Goal: Information Seeking & Learning: Understand process/instructions

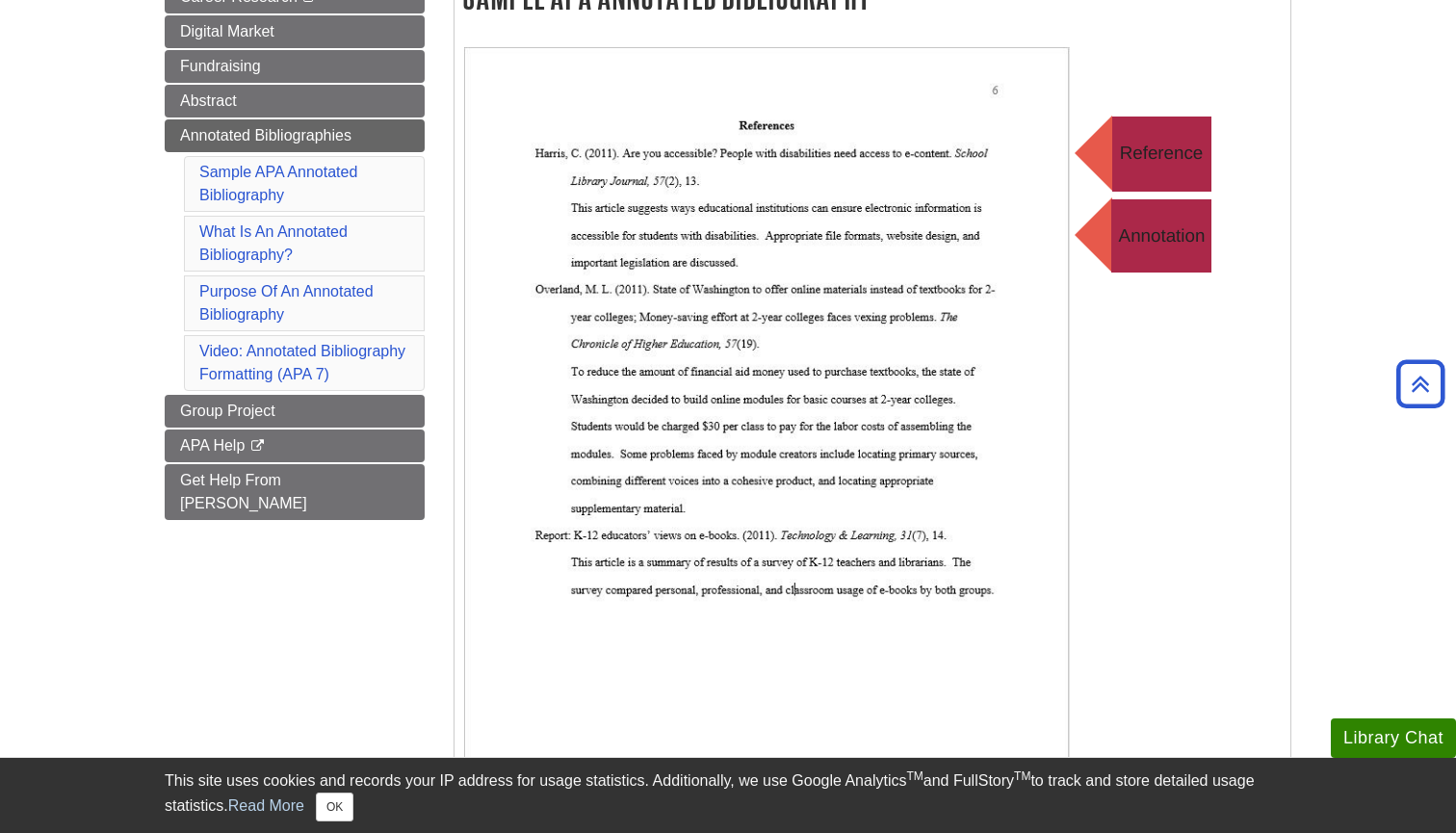
scroll to position [369, 0]
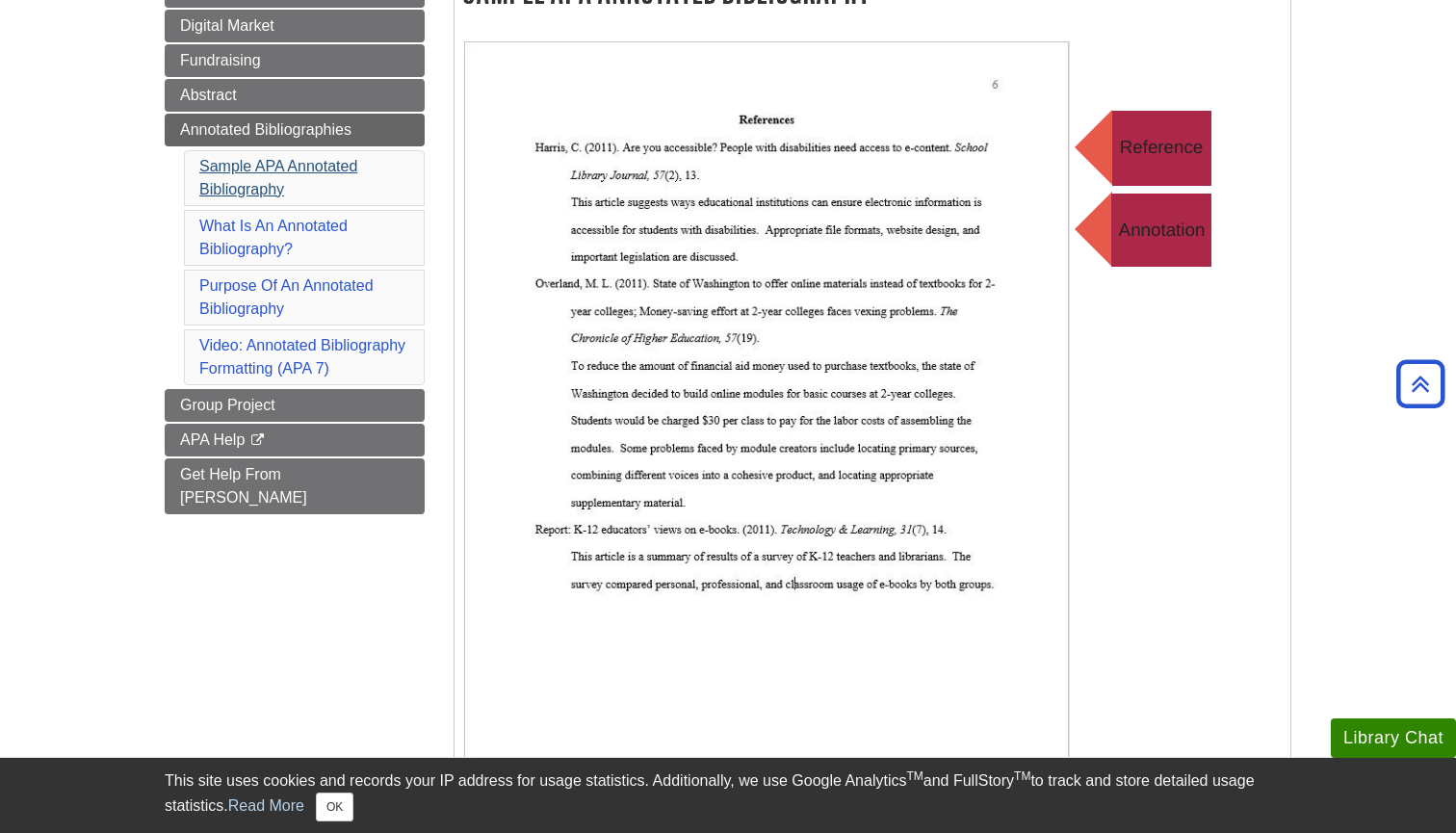
click at [283, 163] on link "Sample APA Annotated Bibliography" at bounding box center [279, 177] width 158 height 40
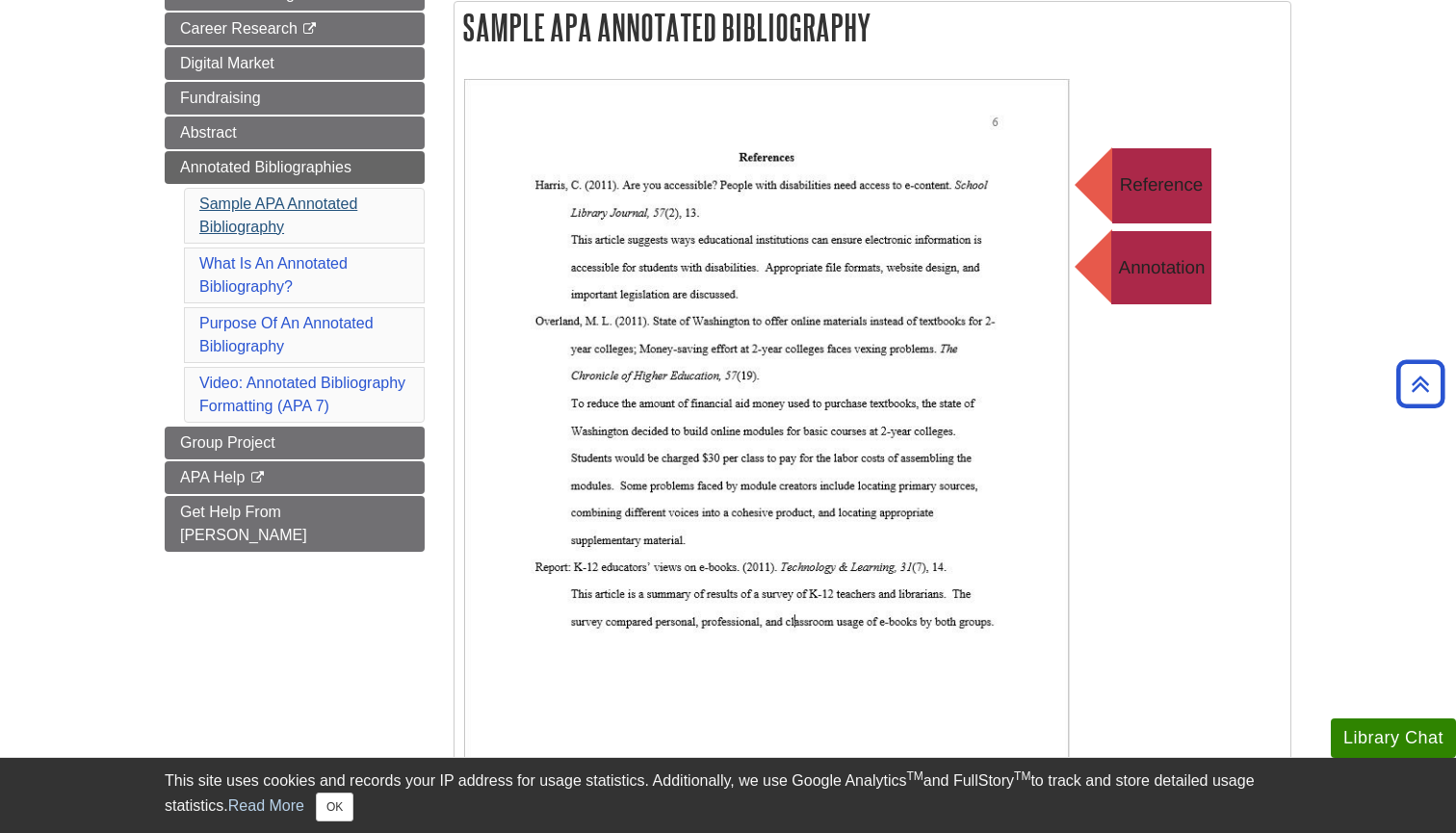
click at [357, 202] on link "Sample APA Annotated Bibliography" at bounding box center [279, 215] width 158 height 40
click at [356, 202] on link "Sample APA Annotated Bibliography" at bounding box center [279, 215] width 158 height 40
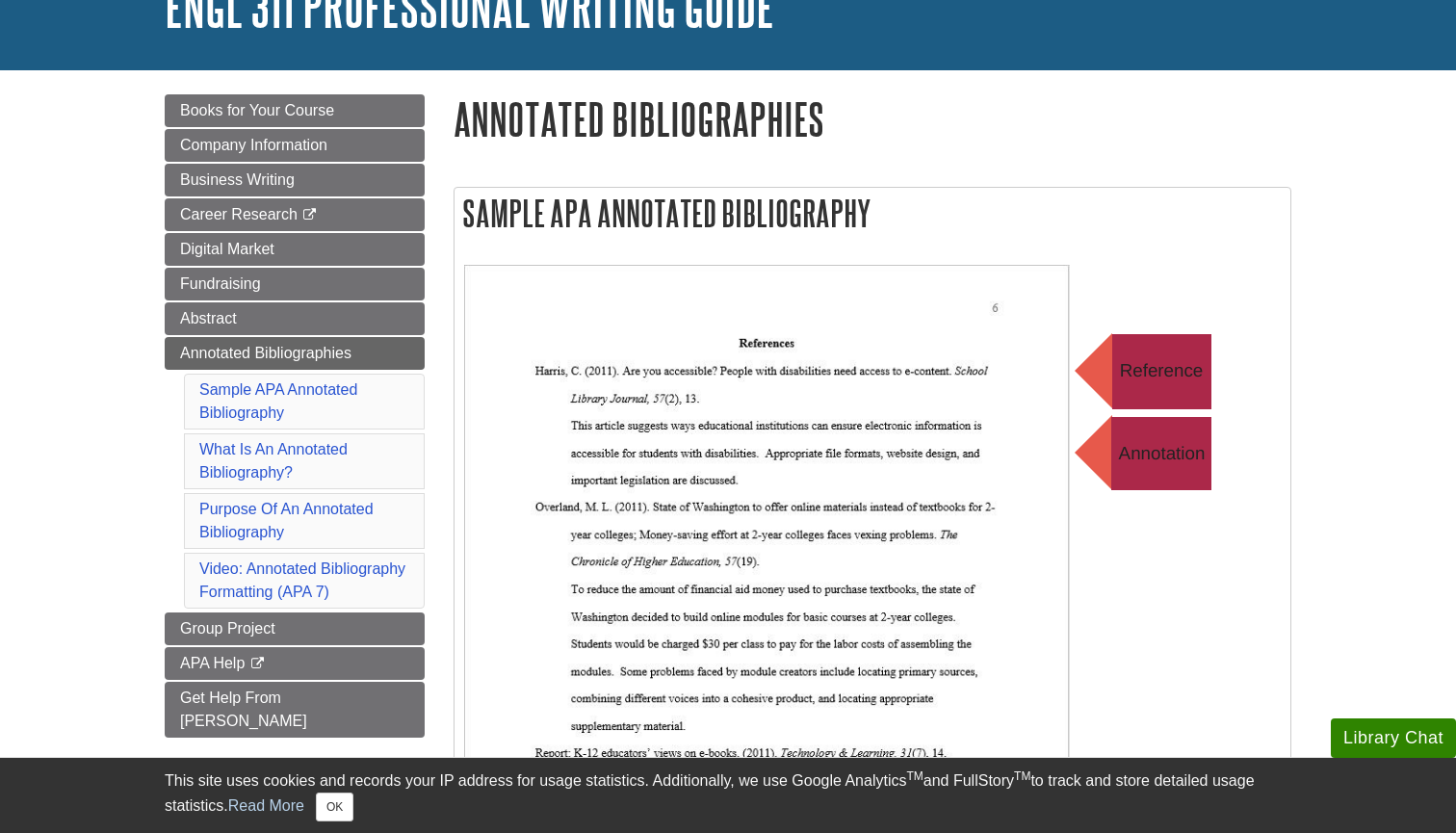
scroll to position [148, 0]
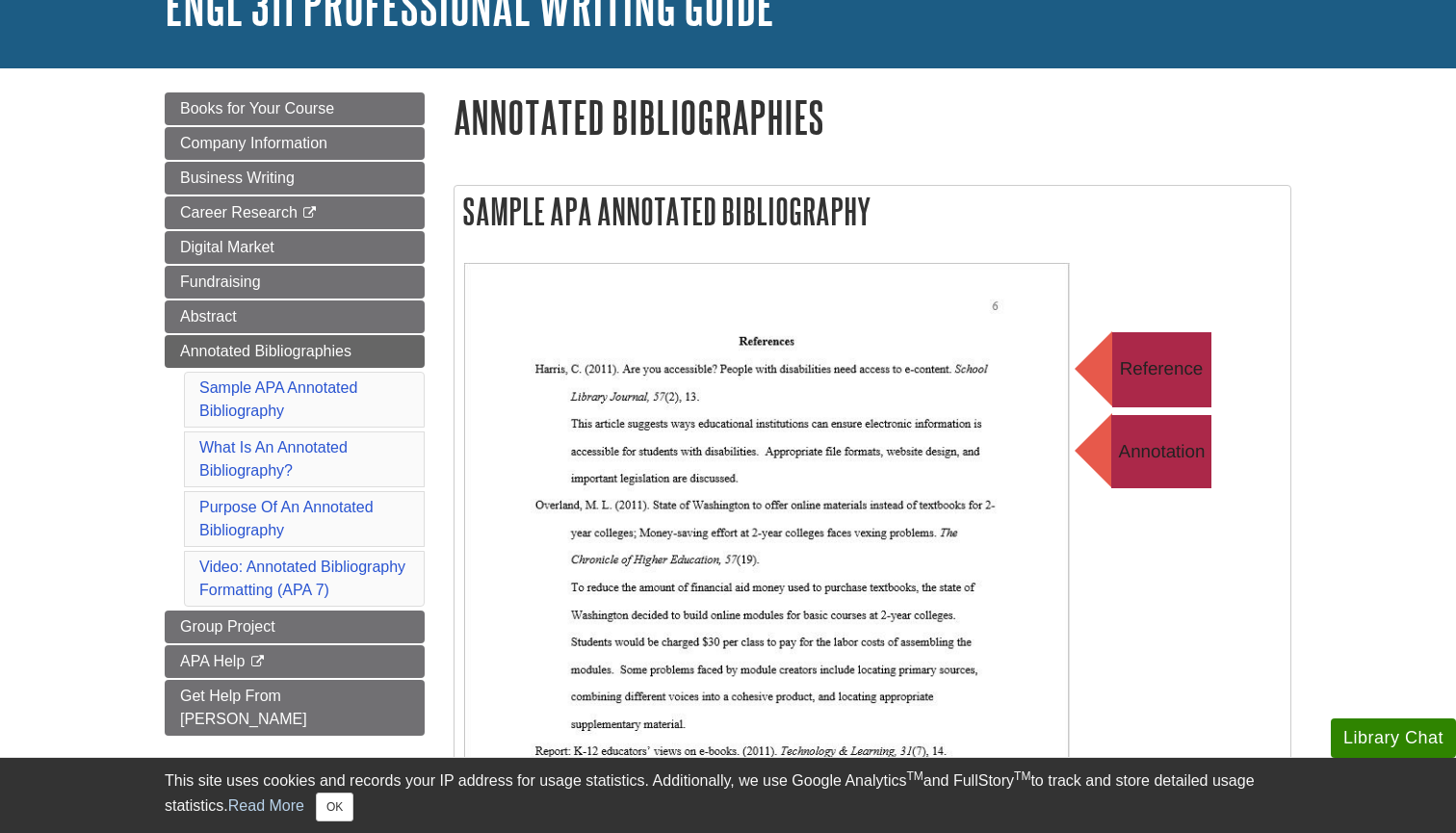
click at [832, 263] on img at bounding box center [849, 648] width 770 height 770
click at [1096, 384] on img at bounding box center [849, 648] width 770 height 770
click at [273, 397] on li "Sample APA Annotated Bibliography" at bounding box center [305, 400] width 241 height 56
click at [254, 385] on link "Sample APA Annotated Bibliography" at bounding box center [279, 399] width 158 height 40
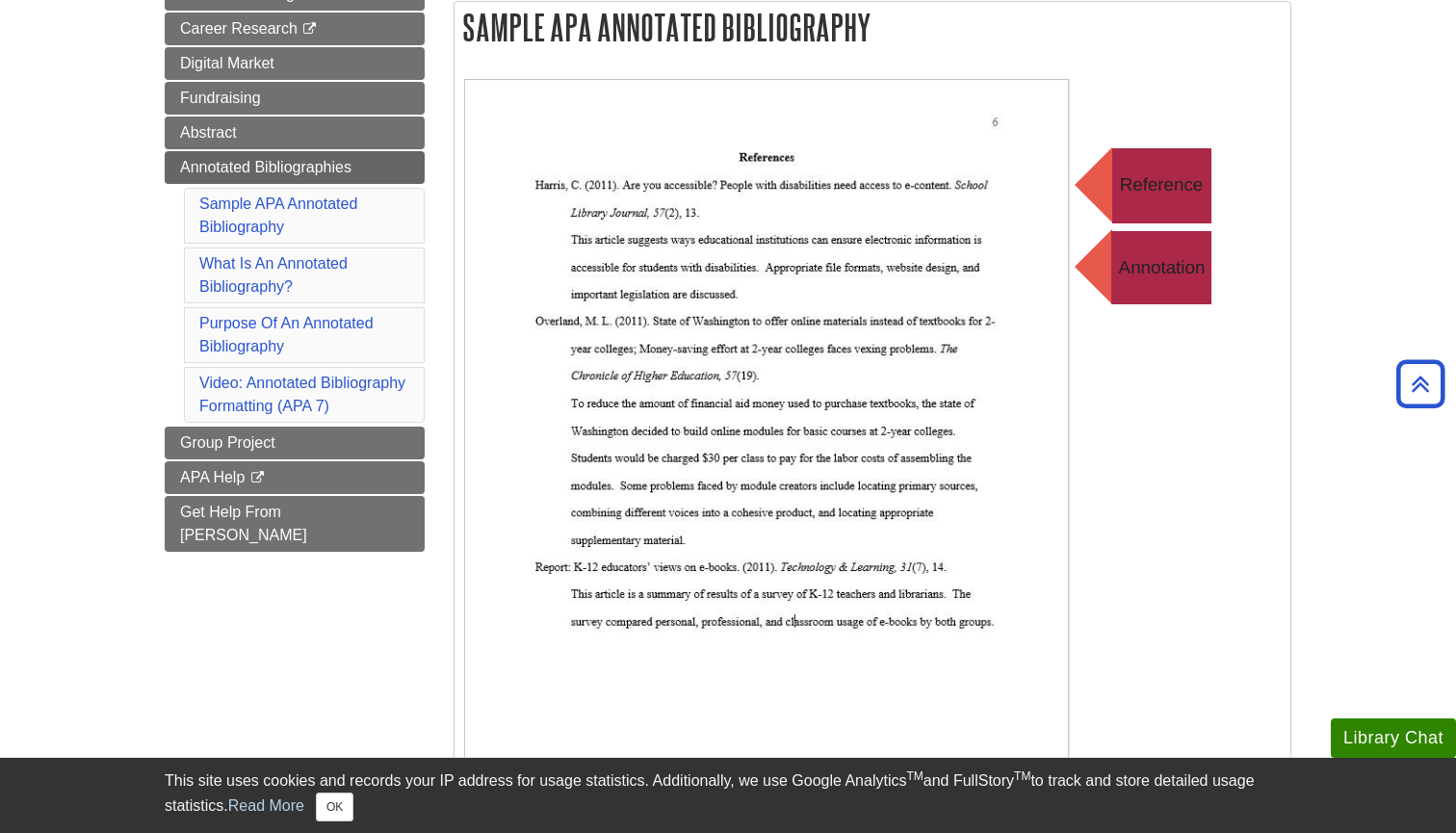
click at [246, 331] on li "Purpose Of An Annotated Bibliography" at bounding box center [305, 336] width 241 height 56
click at [302, 393] on li "Video: Annotated Bibliography Formatting (APA 7)" at bounding box center [305, 395] width 241 height 56
click at [663, 379] on img at bounding box center [849, 464] width 770 height 770
click at [686, 385] on img at bounding box center [849, 464] width 770 height 770
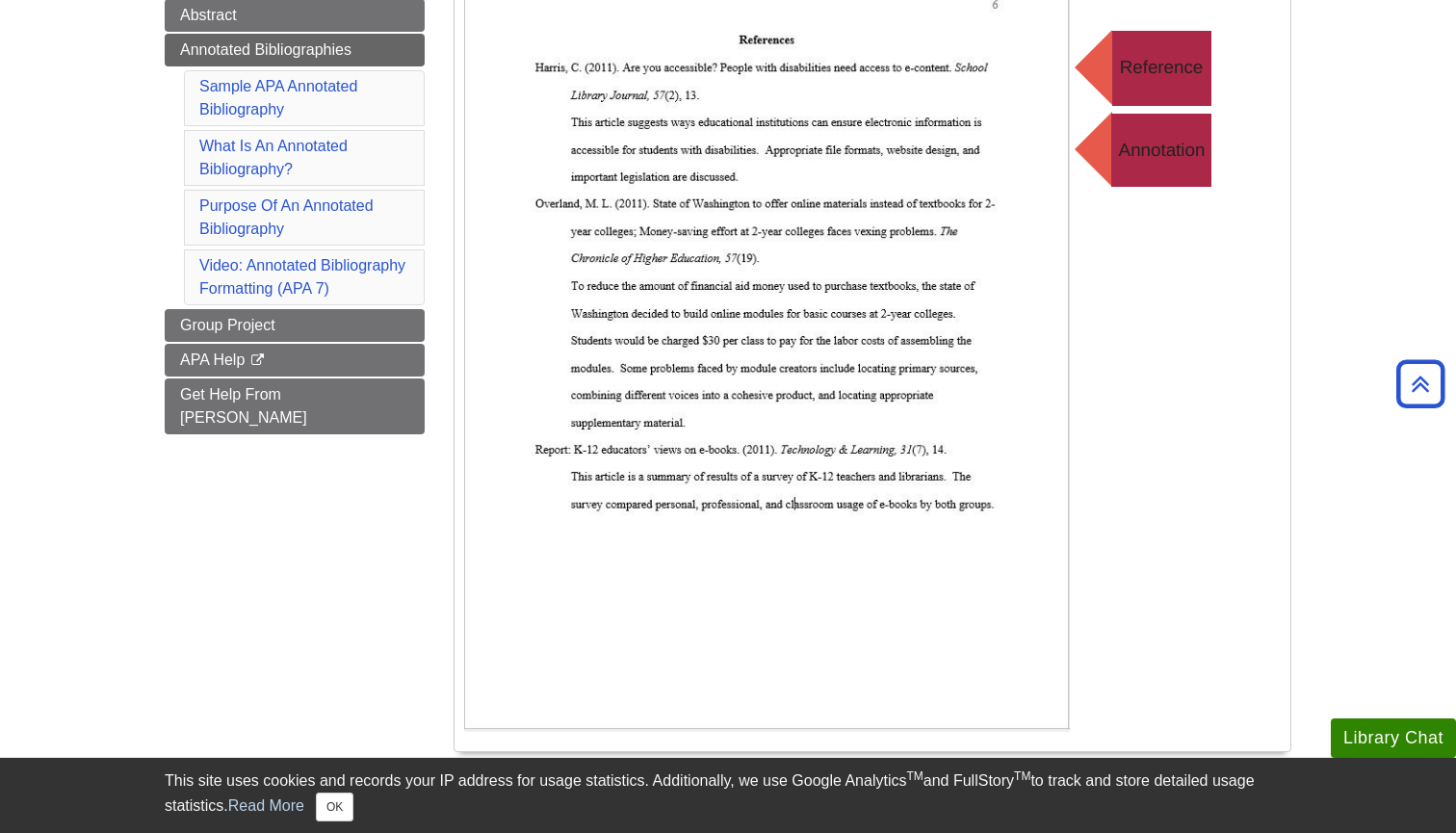
scroll to position [438, 0]
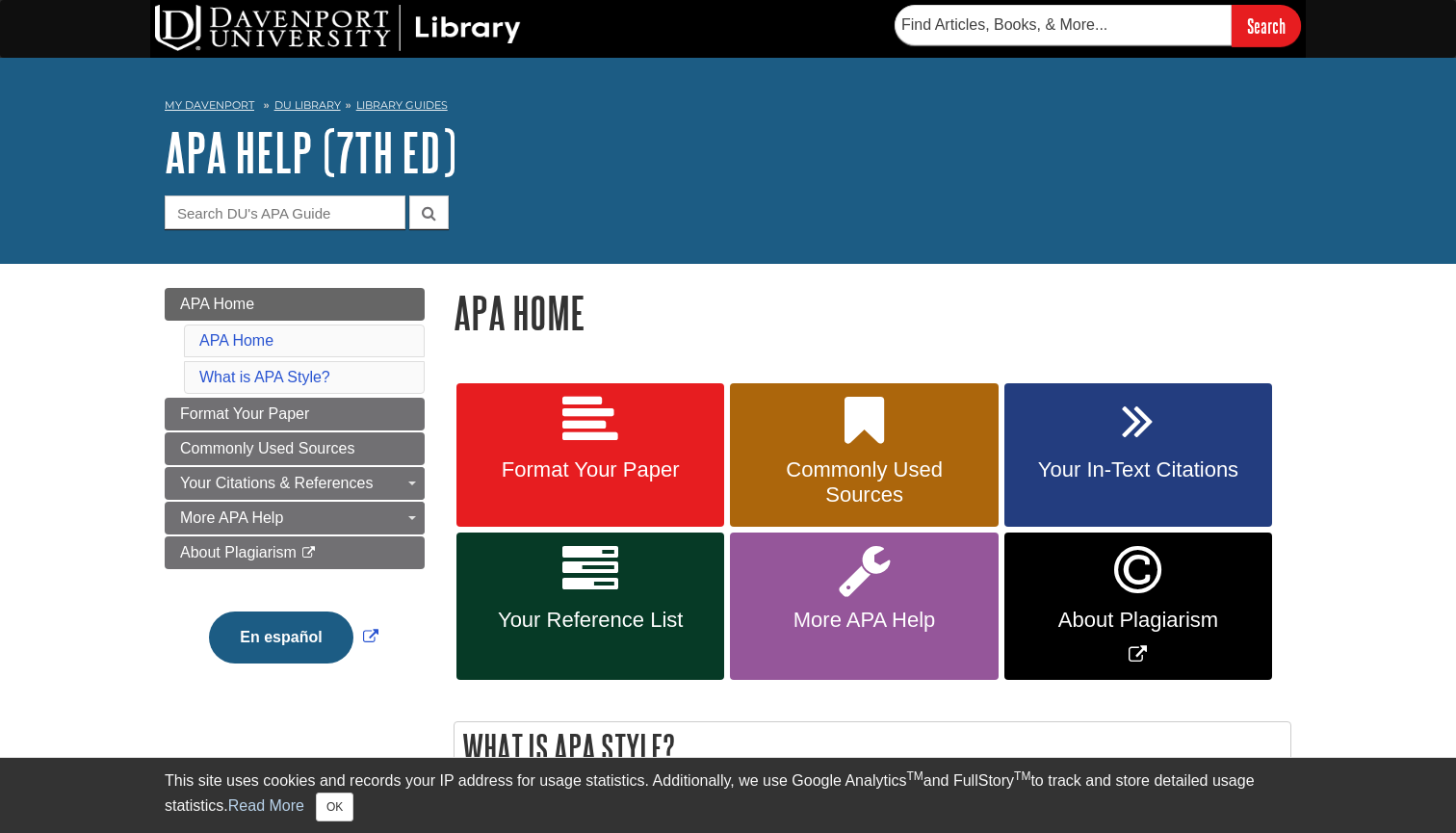
click at [680, 434] on link "Format Your Paper" at bounding box center [590, 456] width 268 height 145
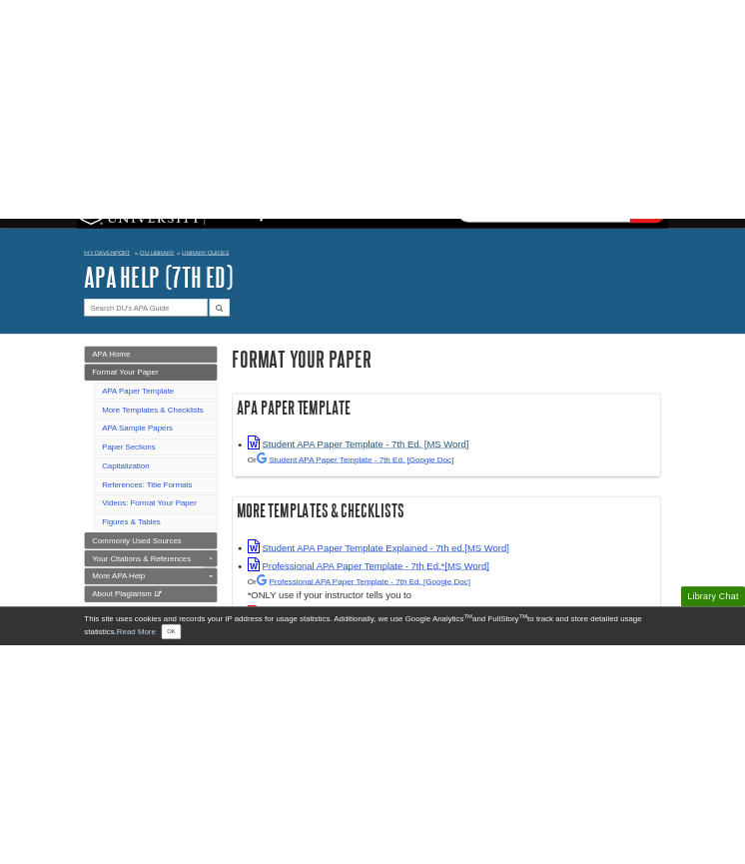
scroll to position [74, 0]
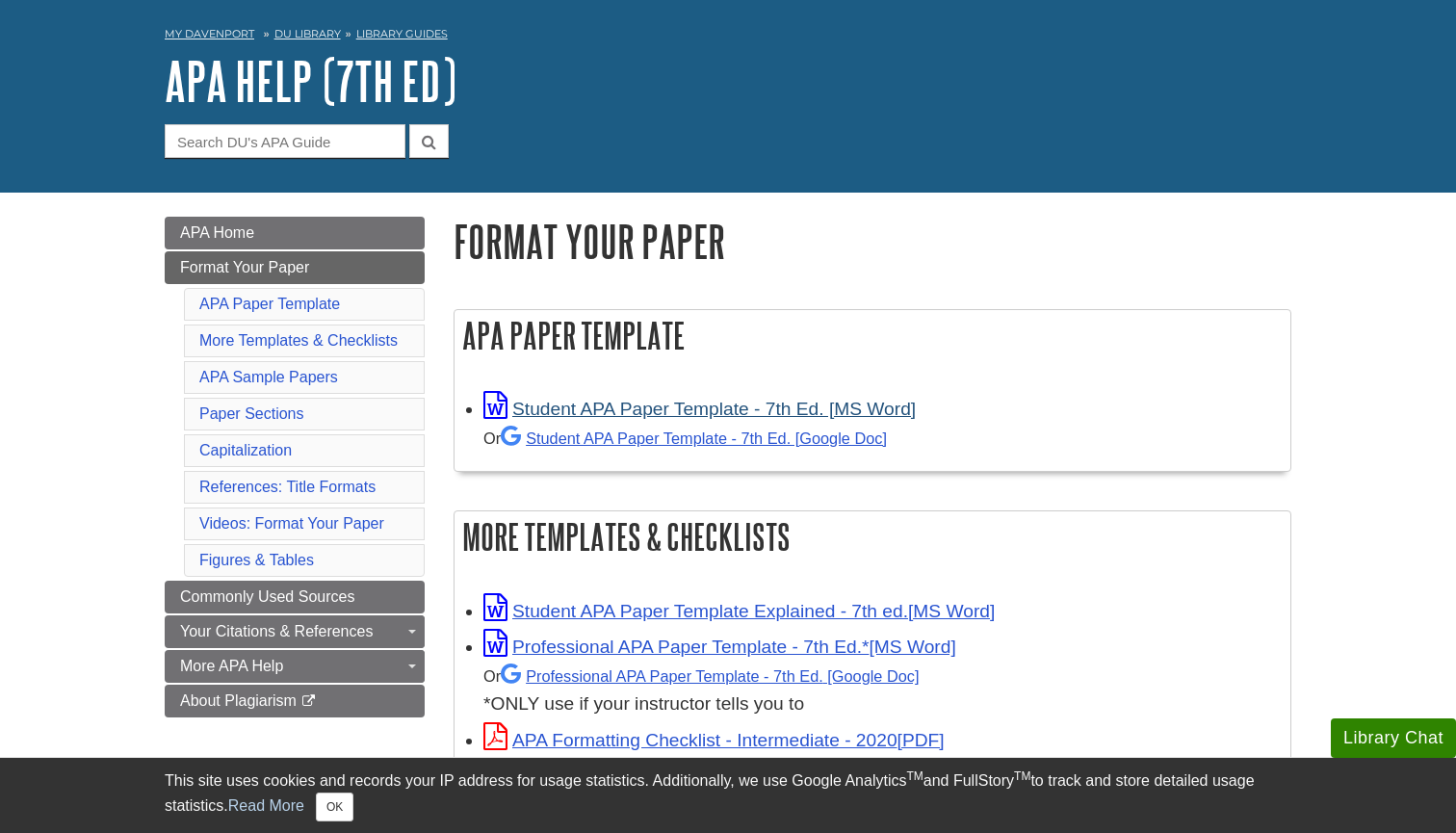
click at [718, 403] on link "Student APA Paper Template - 7th Ed. [MS Word]" at bounding box center [699, 409] width 432 height 20
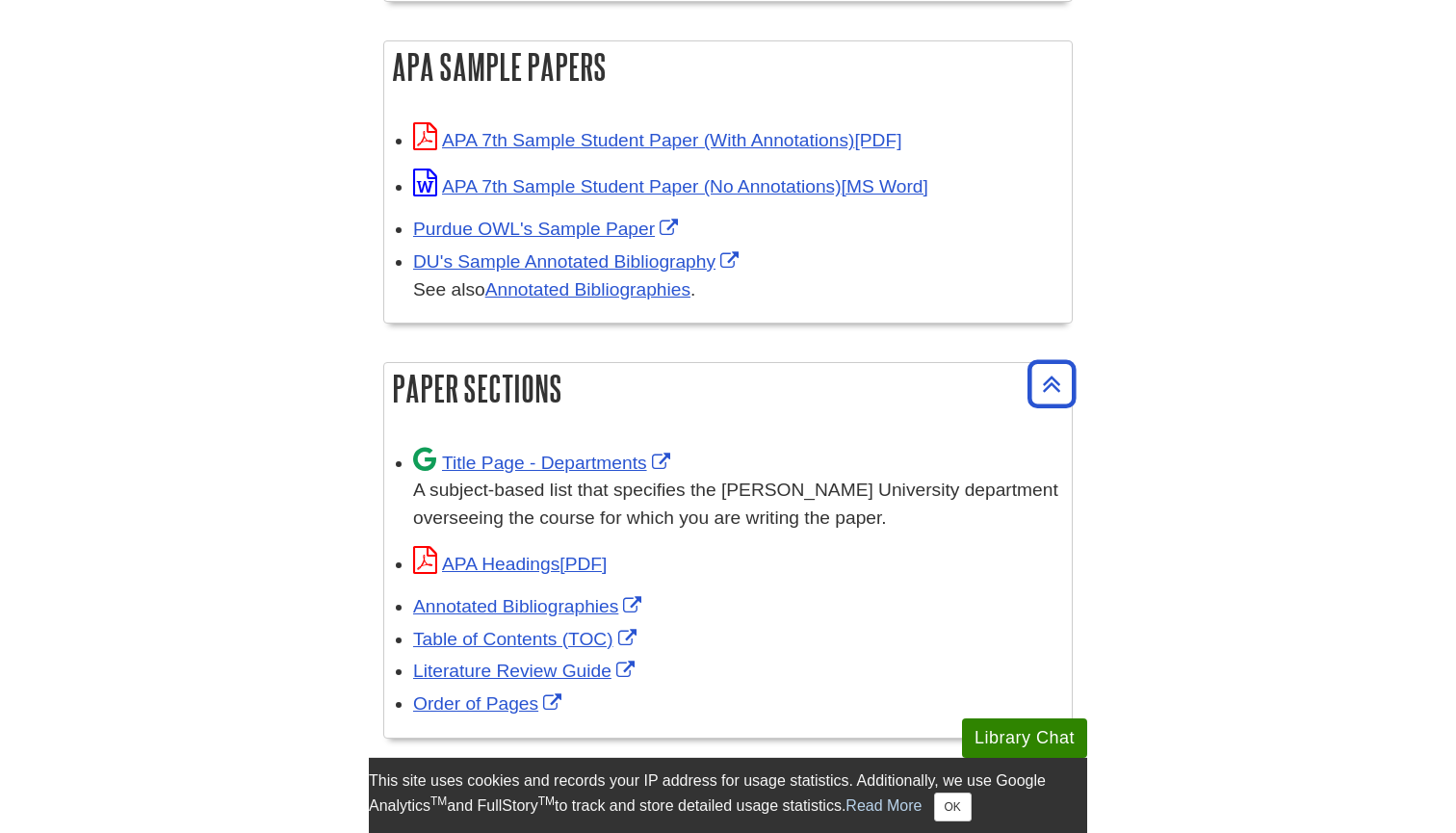
scroll to position [1514, 0]
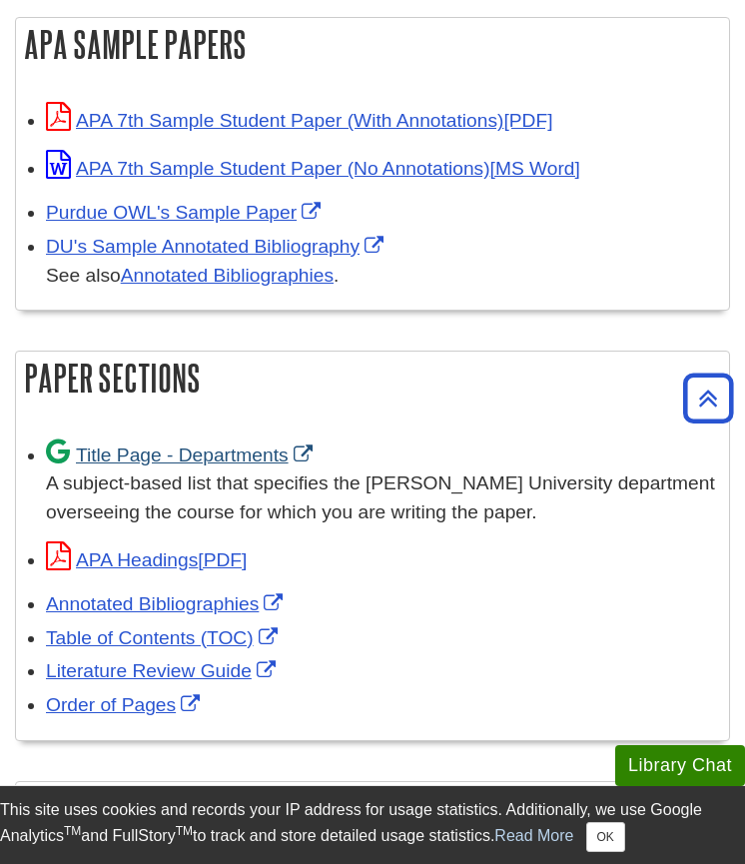
click at [179, 447] on link "Title Page - Departments" at bounding box center [182, 454] width 272 height 21
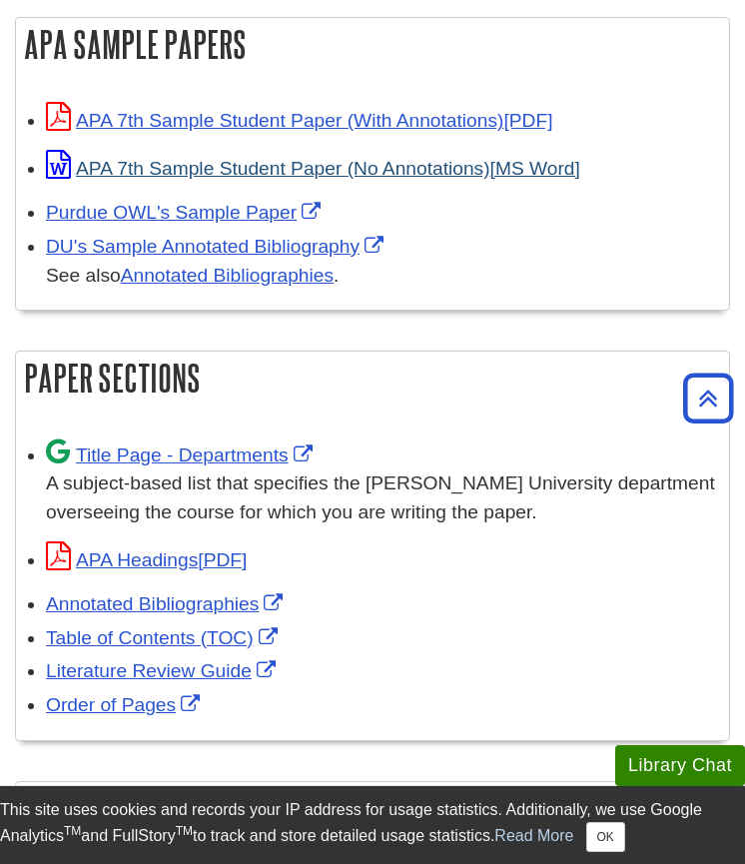
click at [253, 163] on link "APA 7th Sample Student Paper (No Annotations)" at bounding box center [313, 168] width 534 height 21
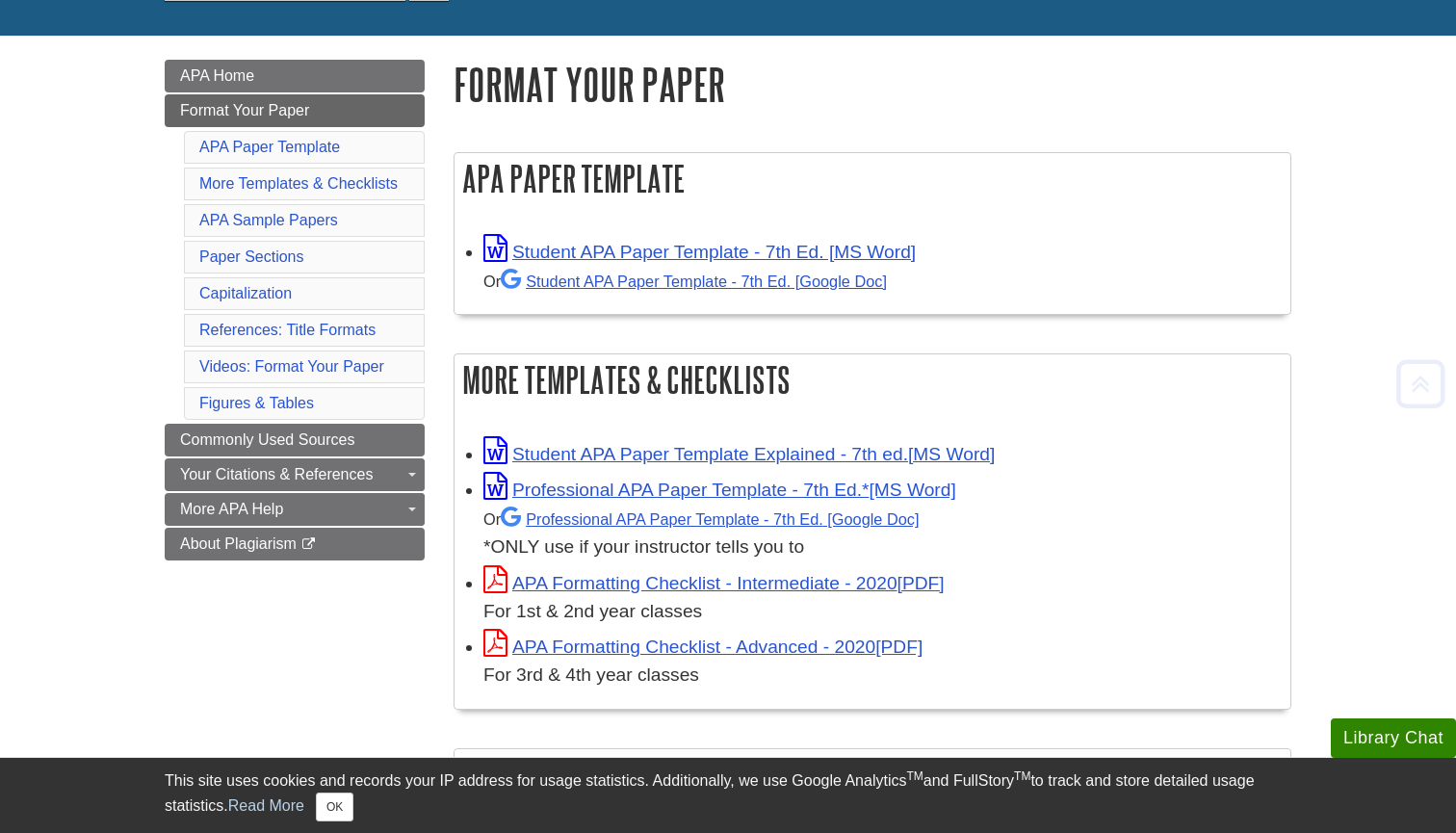
scroll to position [234, 0]
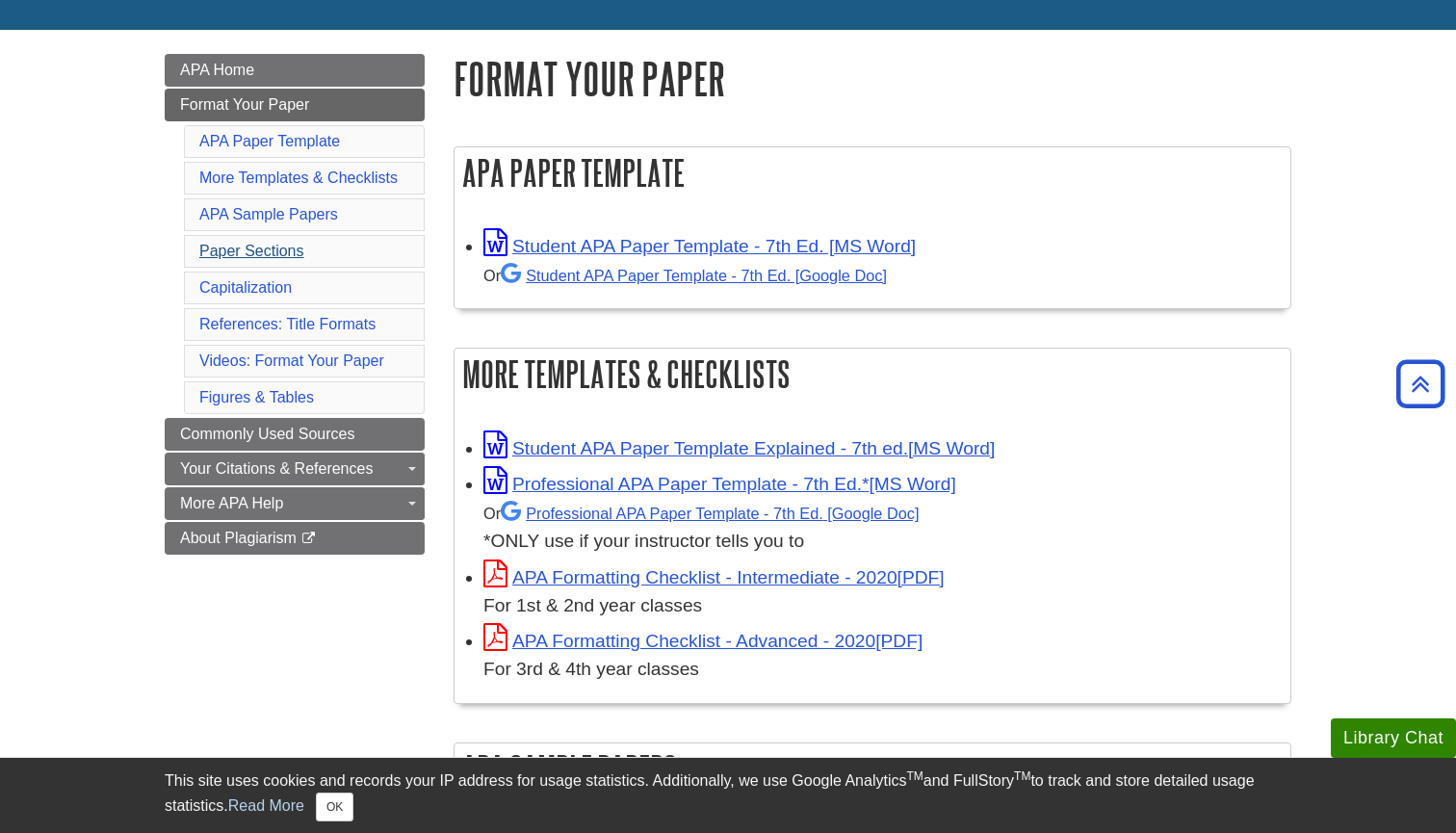
click at [281, 247] on link "Paper Sections" at bounding box center [252, 251] width 105 height 16
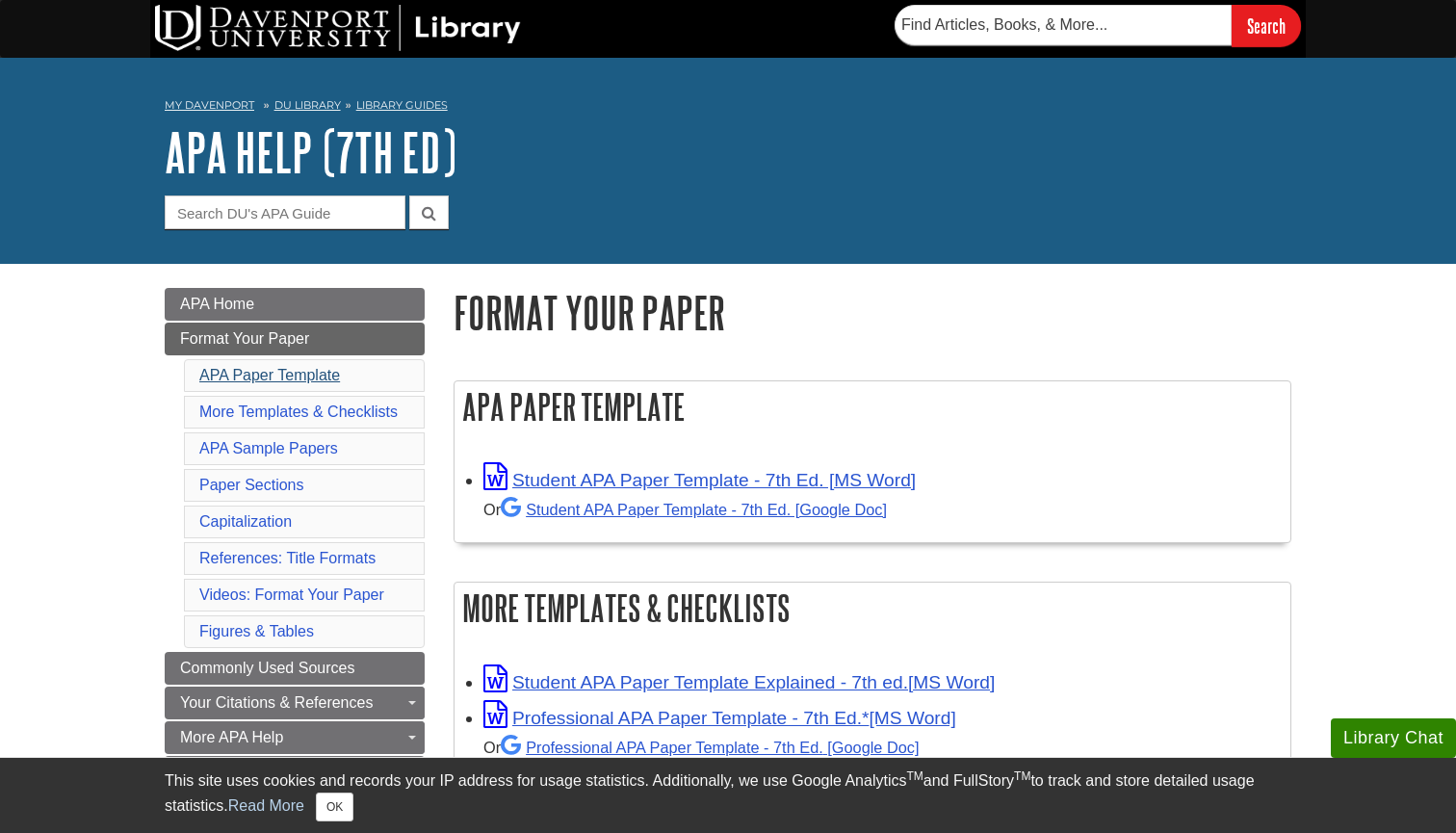
click at [304, 376] on link "APA Paper Template" at bounding box center [270, 375] width 141 height 16
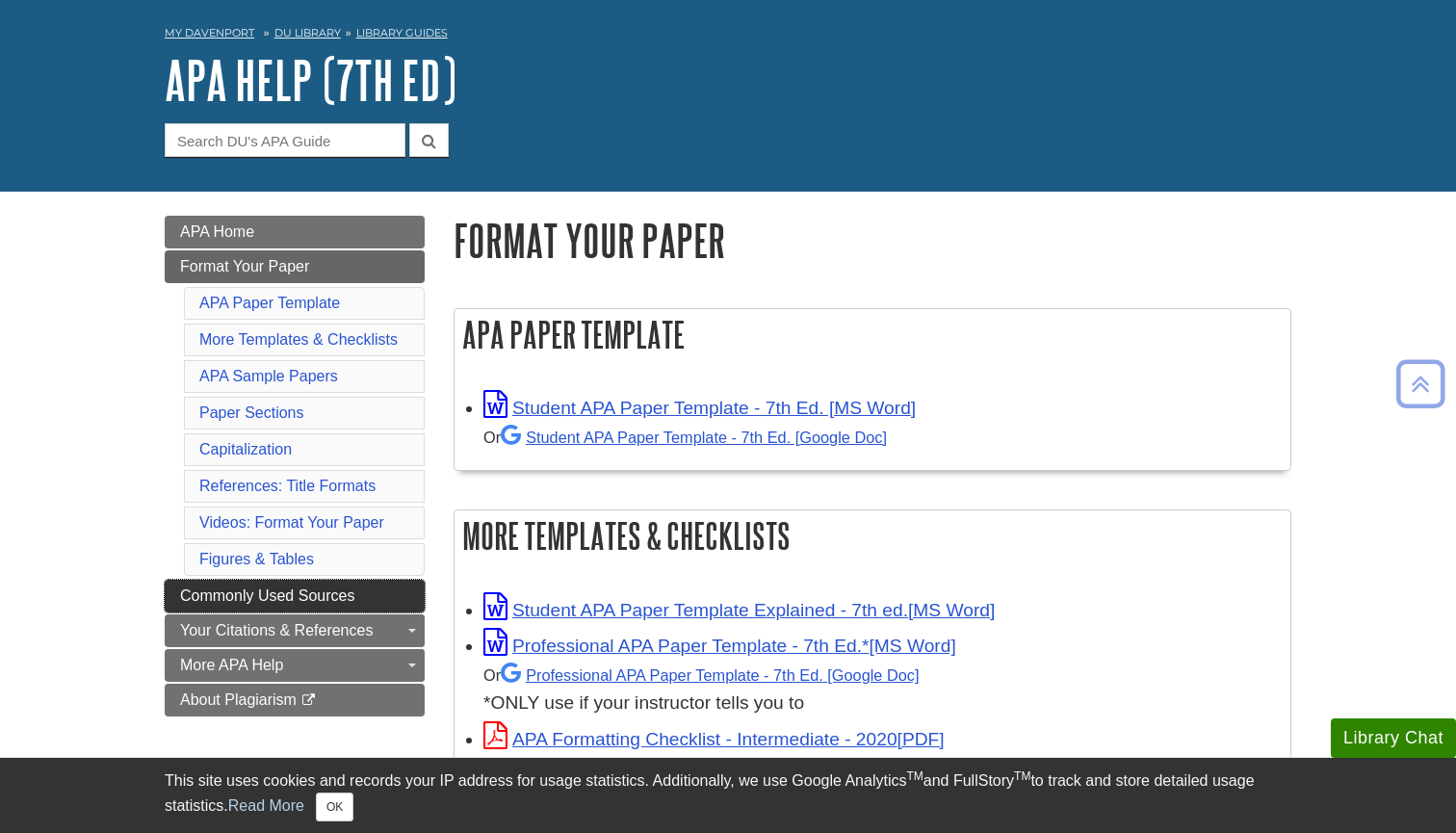
scroll to position [82, 0]
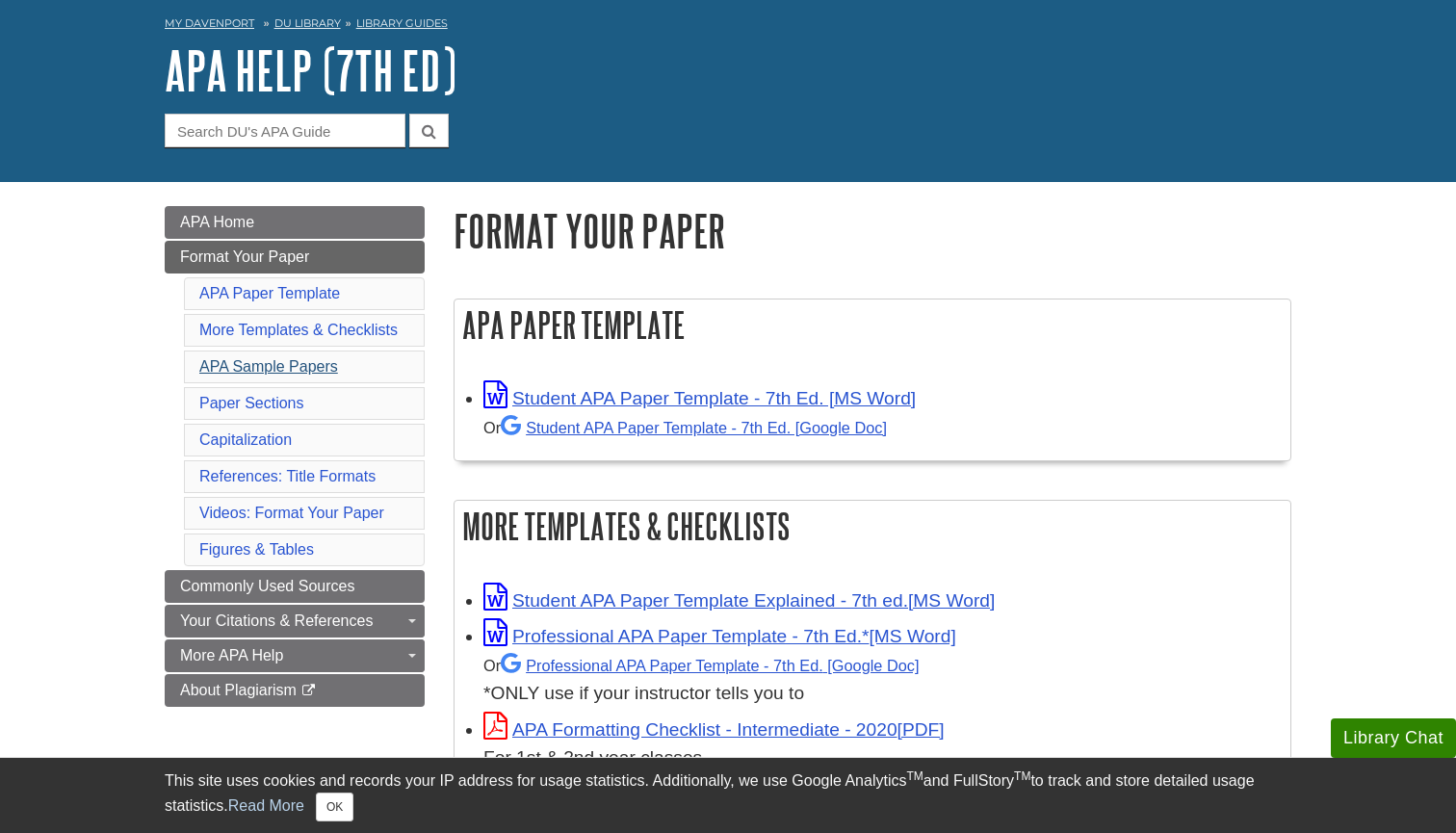
click at [296, 364] on link "APA Sample Papers" at bounding box center [269, 366] width 139 height 16
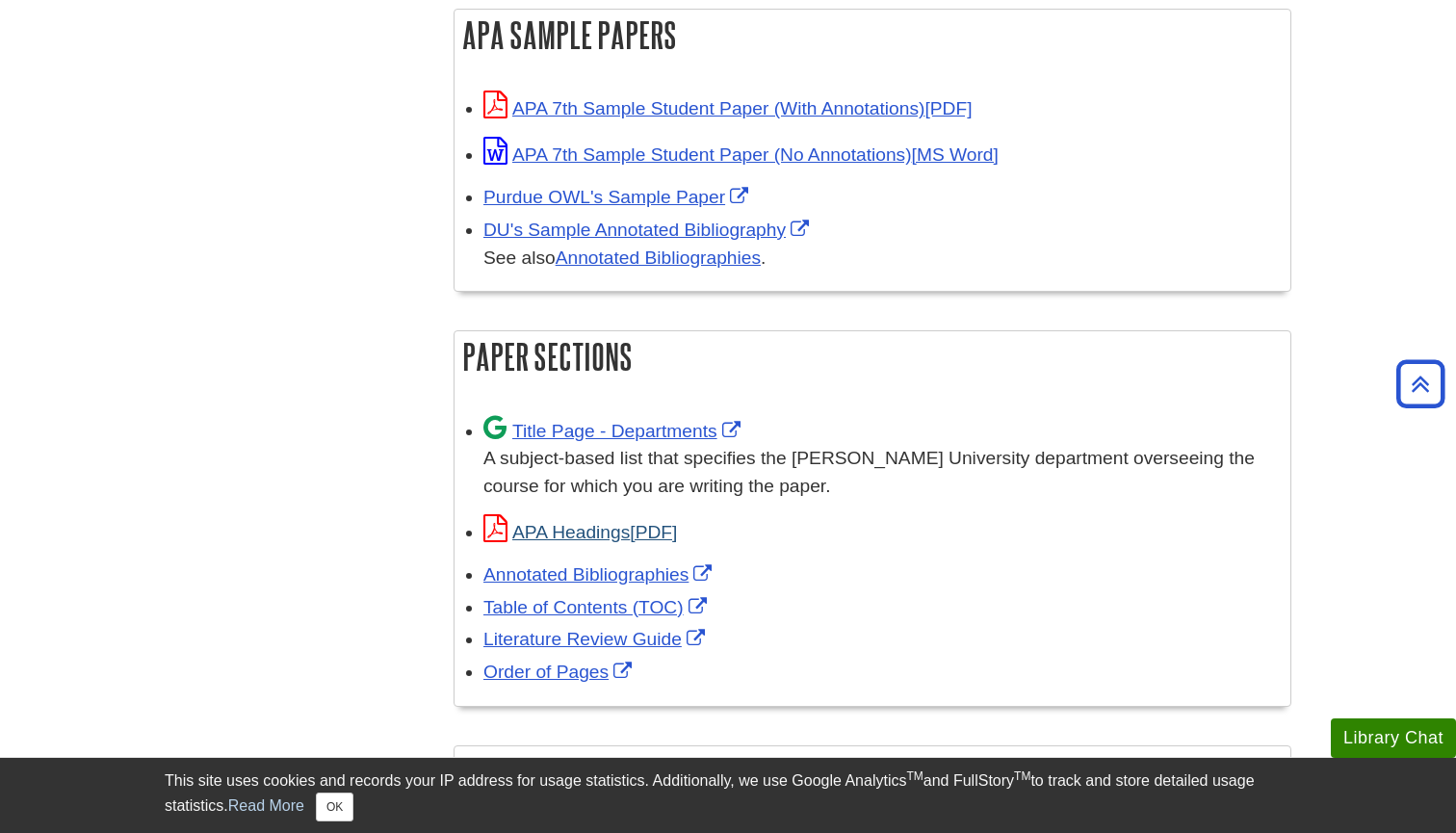
click at [598, 522] on link "APA Headings" at bounding box center [580, 531] width 194 height 20
click at [579, 564] on link "Annotated Bibliographies" at bounding box center [600, 574] width 233 height 20
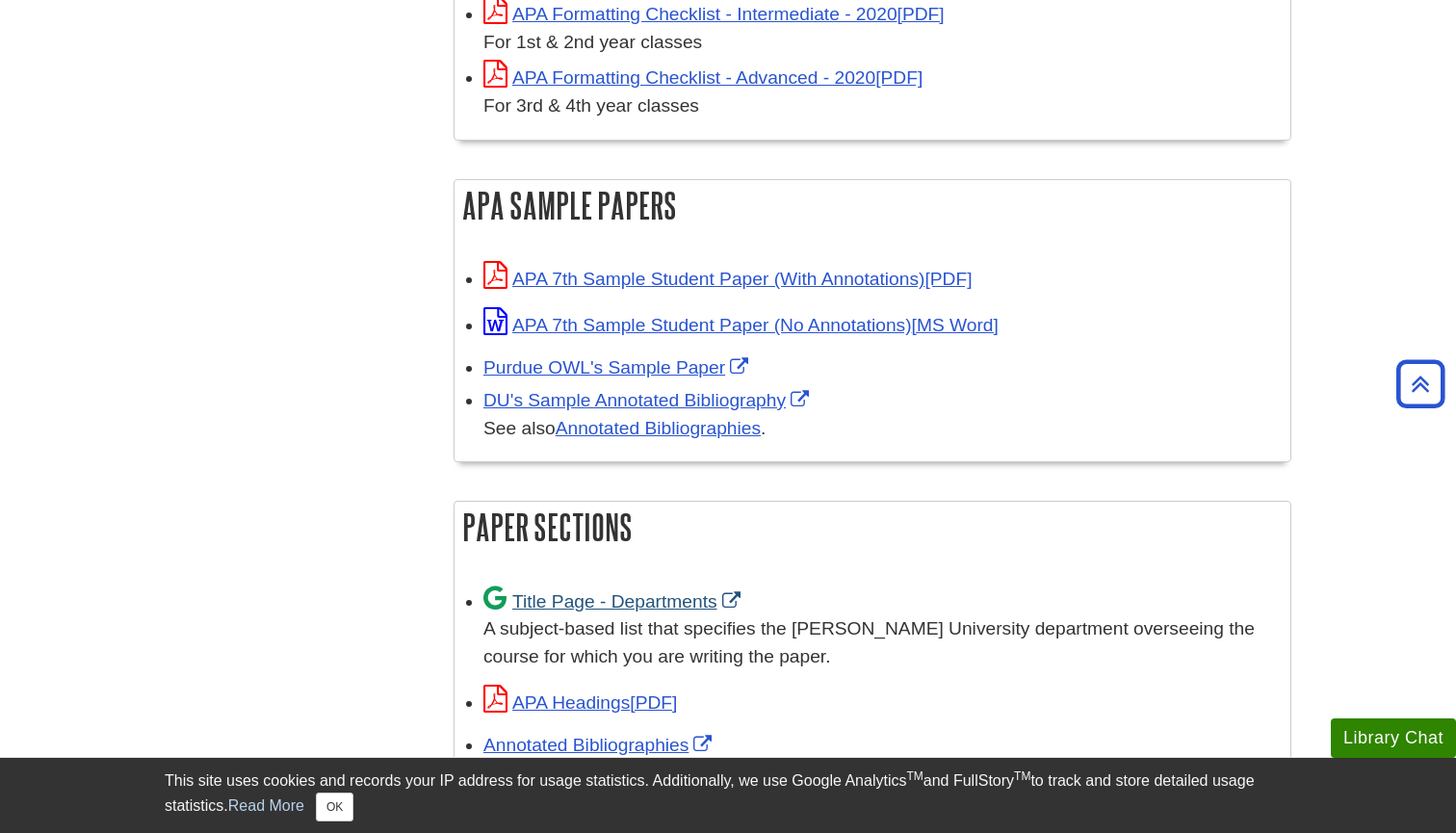
scroll to position [797, 0]
click at [612, 390] on link "DU's Sample Annotated Bibliography" at bounding box center [648, 400] width 331 height 20
click at [628, 358] on link "Purdue OWL's Sample Paper" at bounding box center [618, 367] width 270 height 20
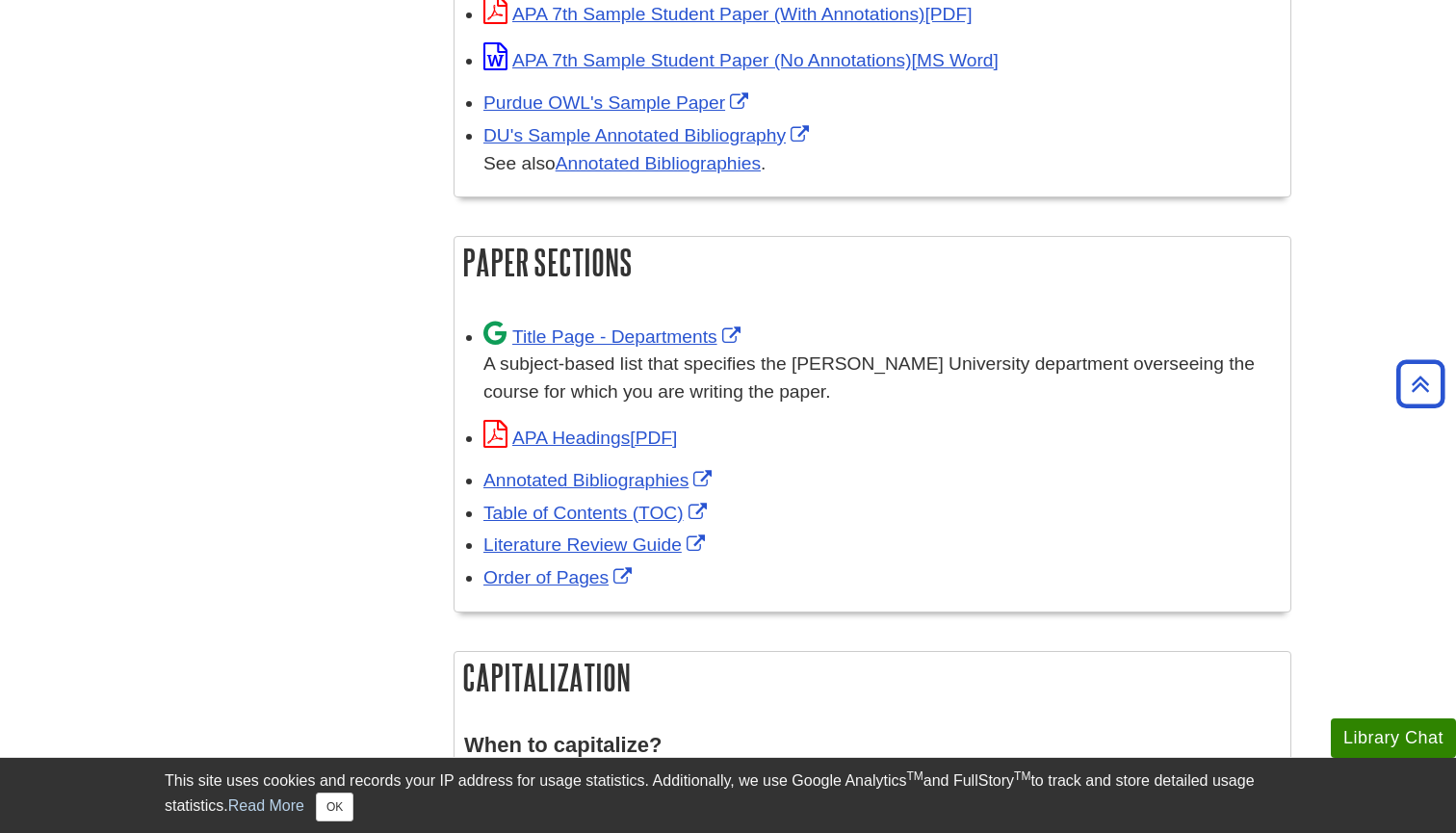
scroll to position [1065, 0]
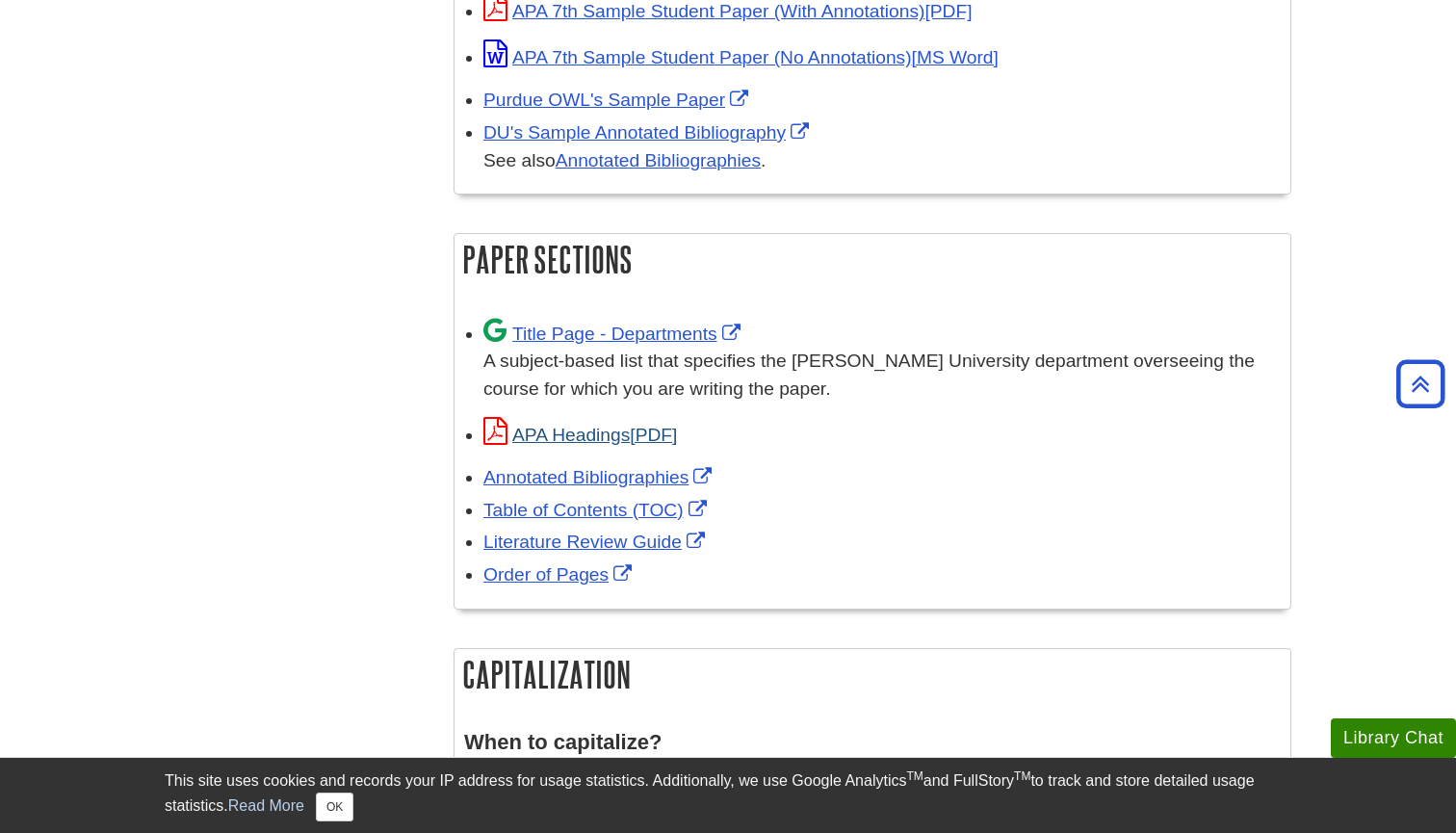
click at [594, 424] on link "APA Headings" at bounding box center [580, 434] width 194 height 20
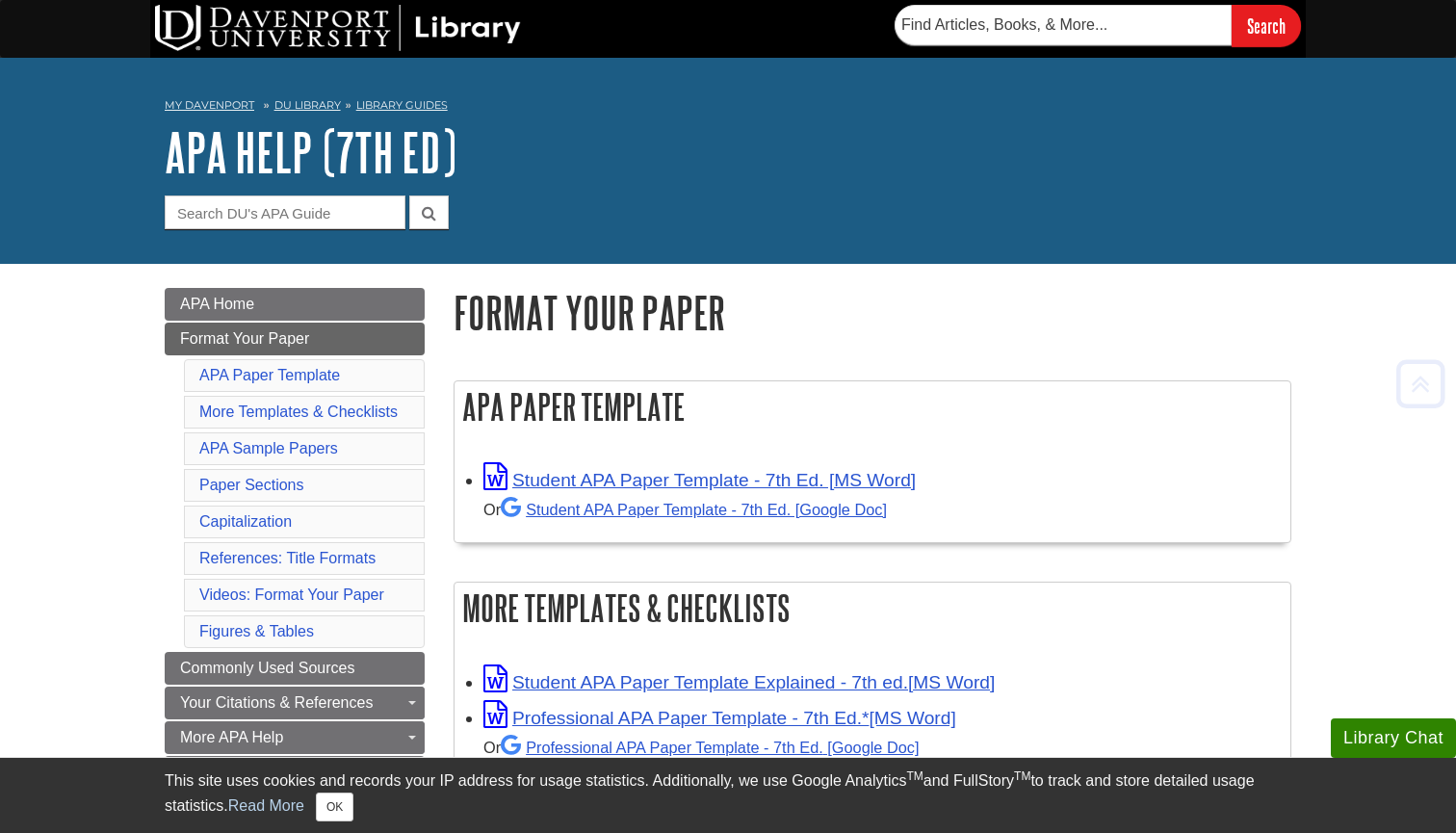
scroll to position [0, 0]
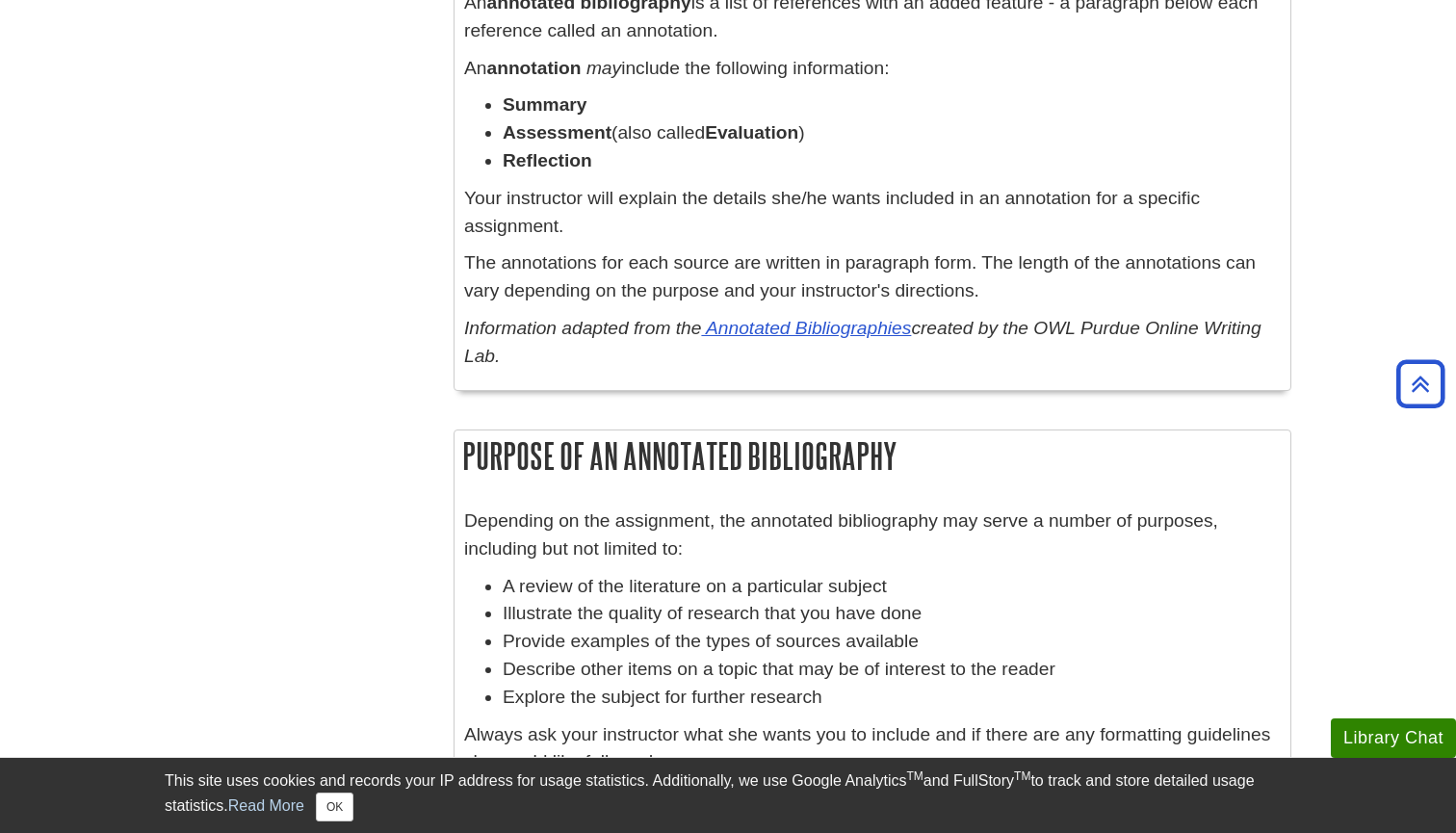
scroll to position [1427, 0]
